Goal: Navigation & Orientation: Find specific page/section

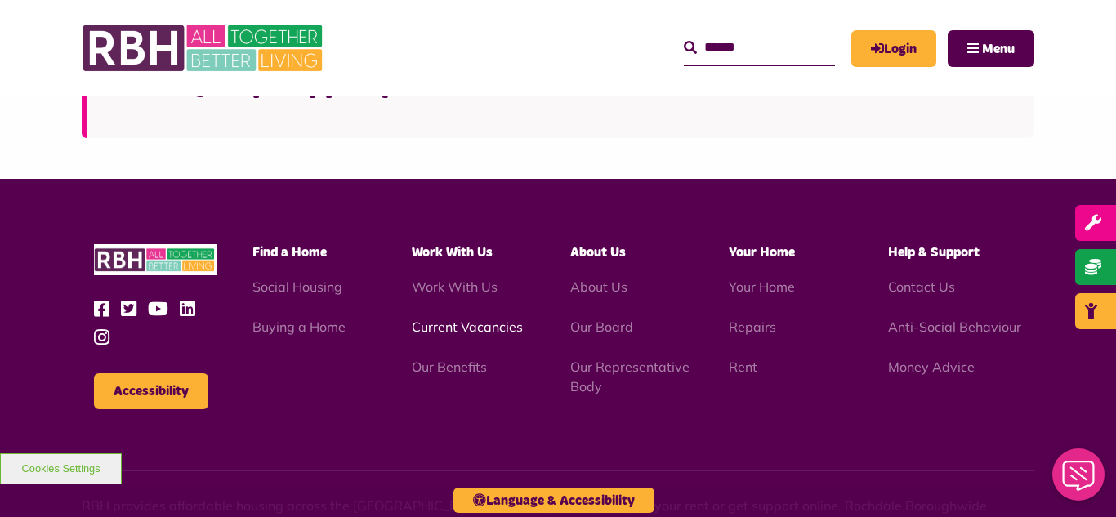
scroll to position [4183, 0]
click at [455, 319] on link "Current Vacancies" at bounding box center [467, 327] width 111 height 16
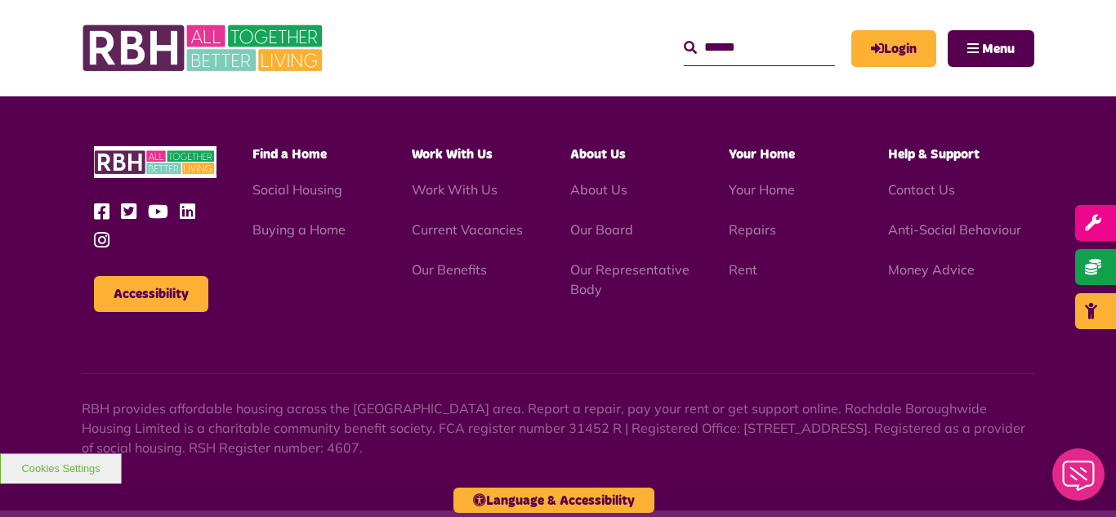
scroll to position [1920, 0]
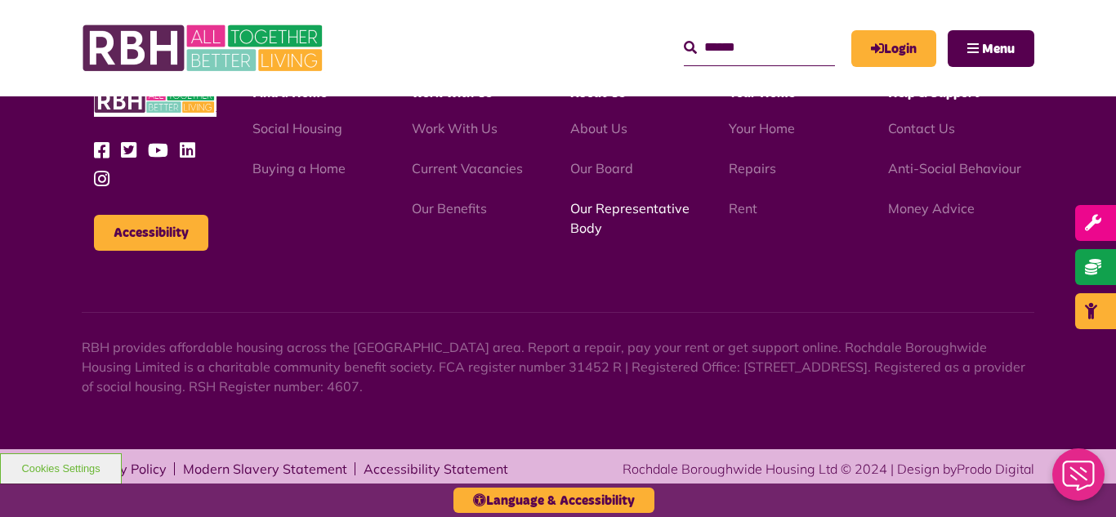
click at [599, 209] on link "Our Representative Body" at bounding box center [629, 218] width 119 height 36
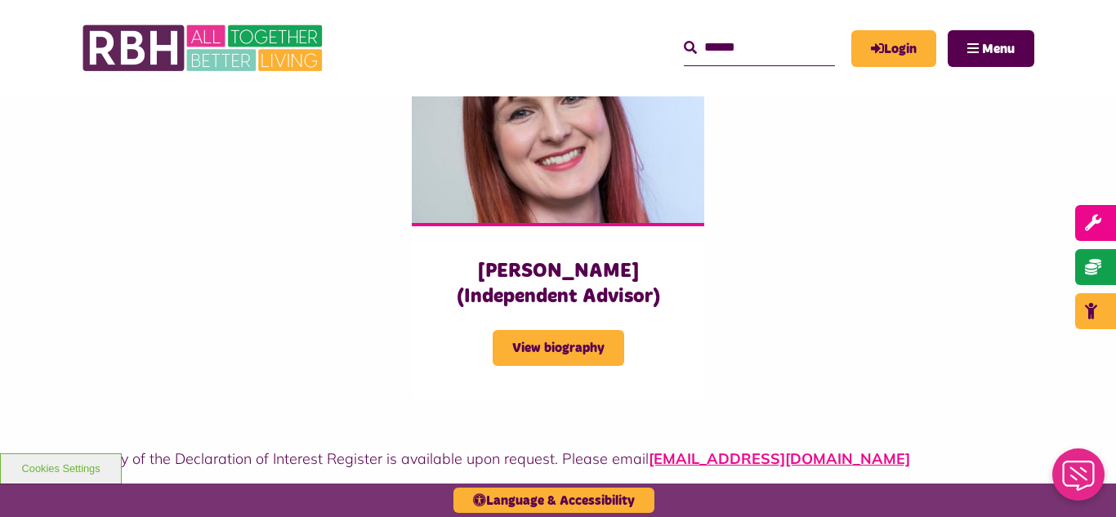
scroll to position [4183, 0]
